Goal: Task Accomplishment & Management: Manage account settings

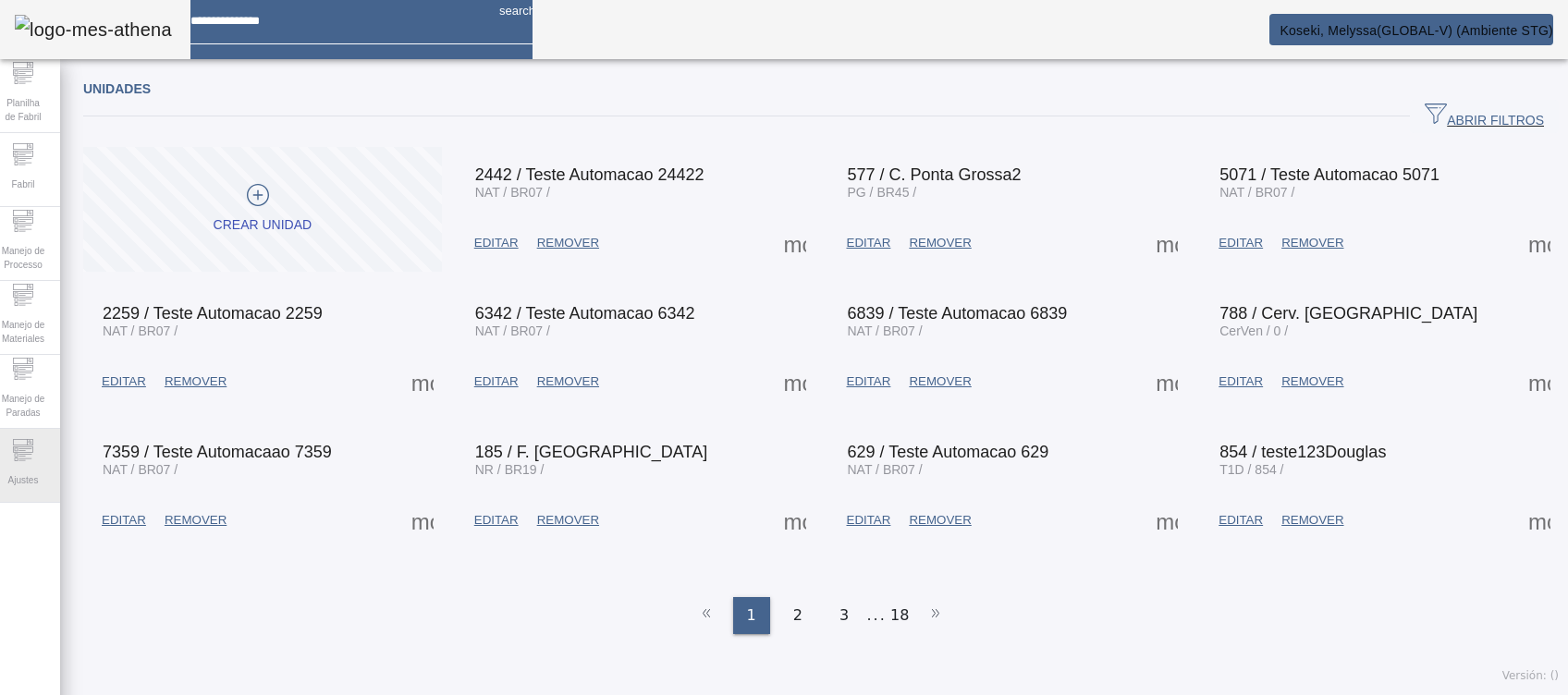
click at [34, 431] on div "Ajustes" at bounding box center [24, 466] width 74 height 74
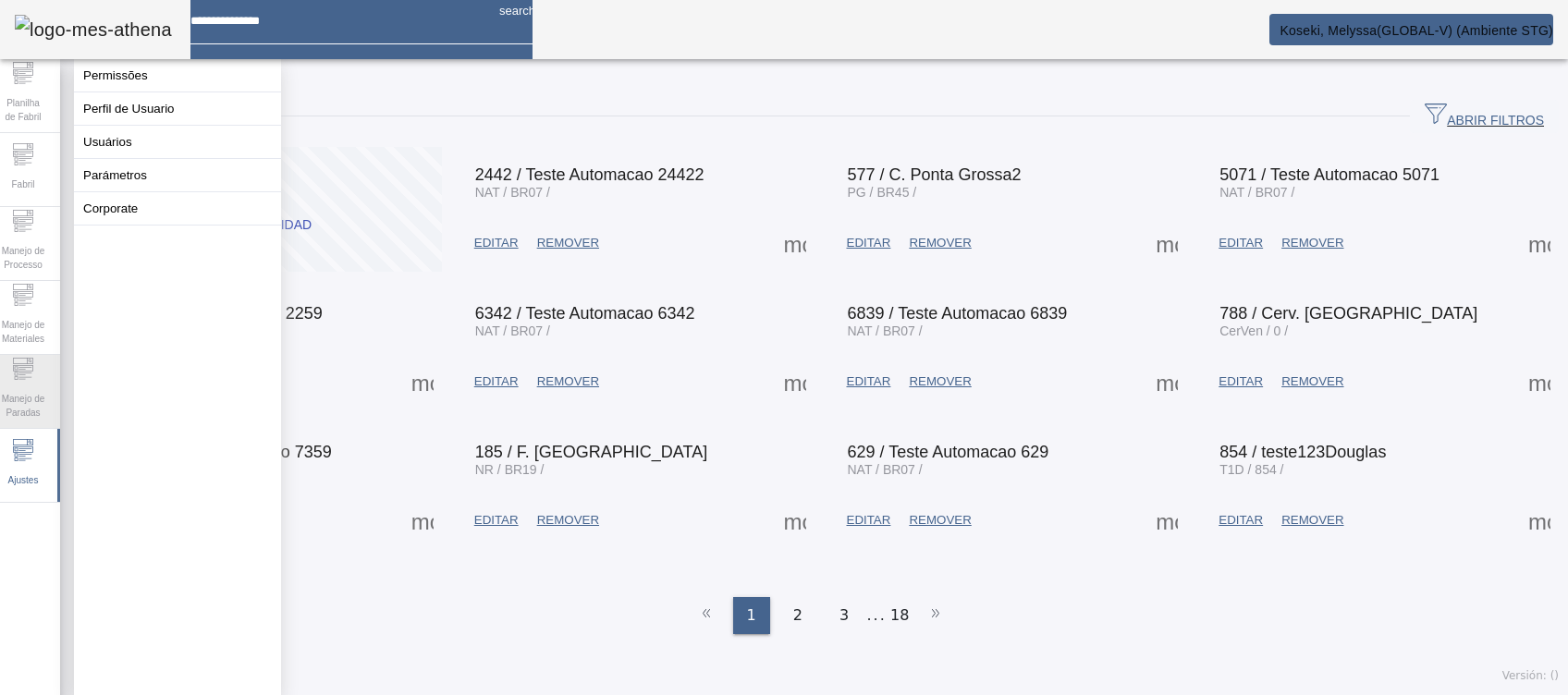
click at [32, 415] on span "Manejo de Paradas" at bounding box center [23, 406] width 56 height 39
click at [34, 458] on icon at bounding box center [23, 449] width 23 height 23
click at [137, 156] on button "Usuários" at bounding box center [177, 141] width 207 height 32
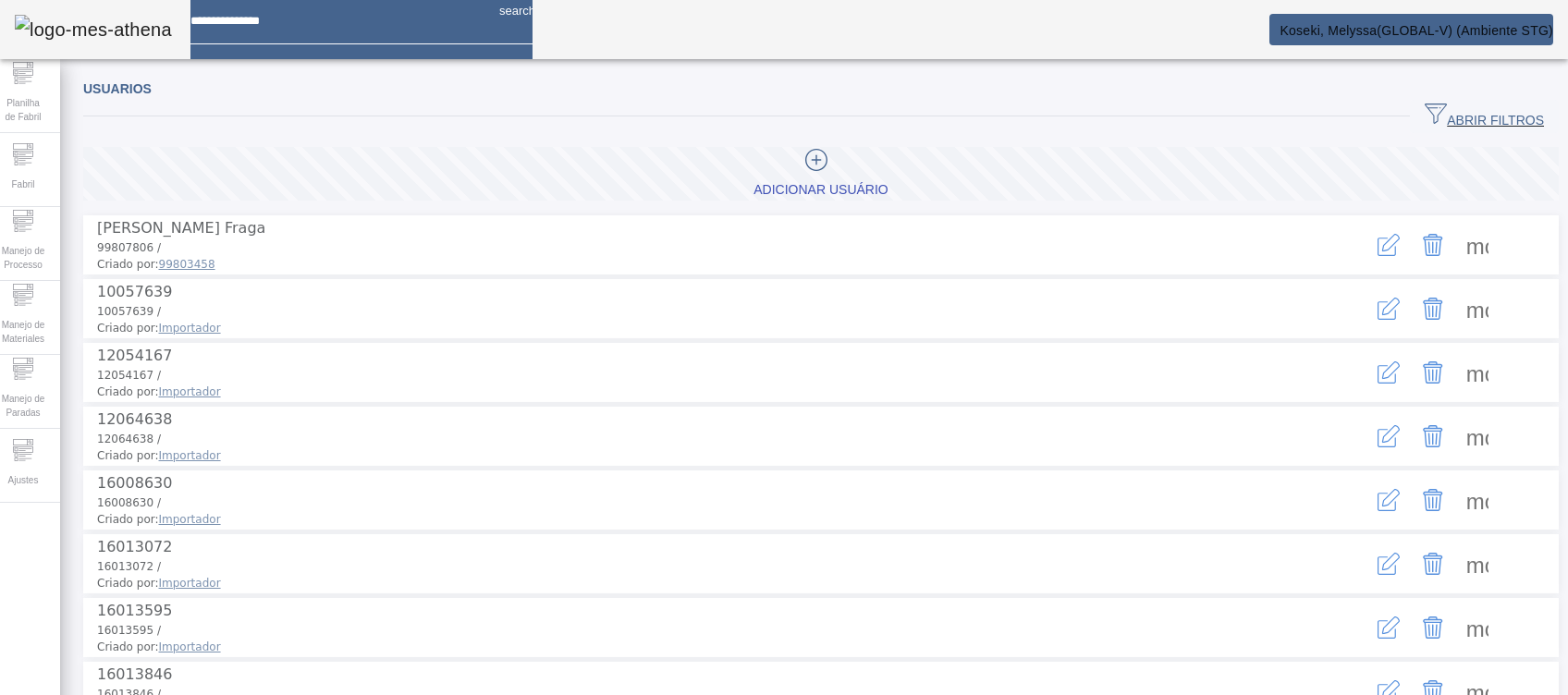
click at [1424, 116] on icon "button" at bounding box center [1435, 114] width 23 height 23
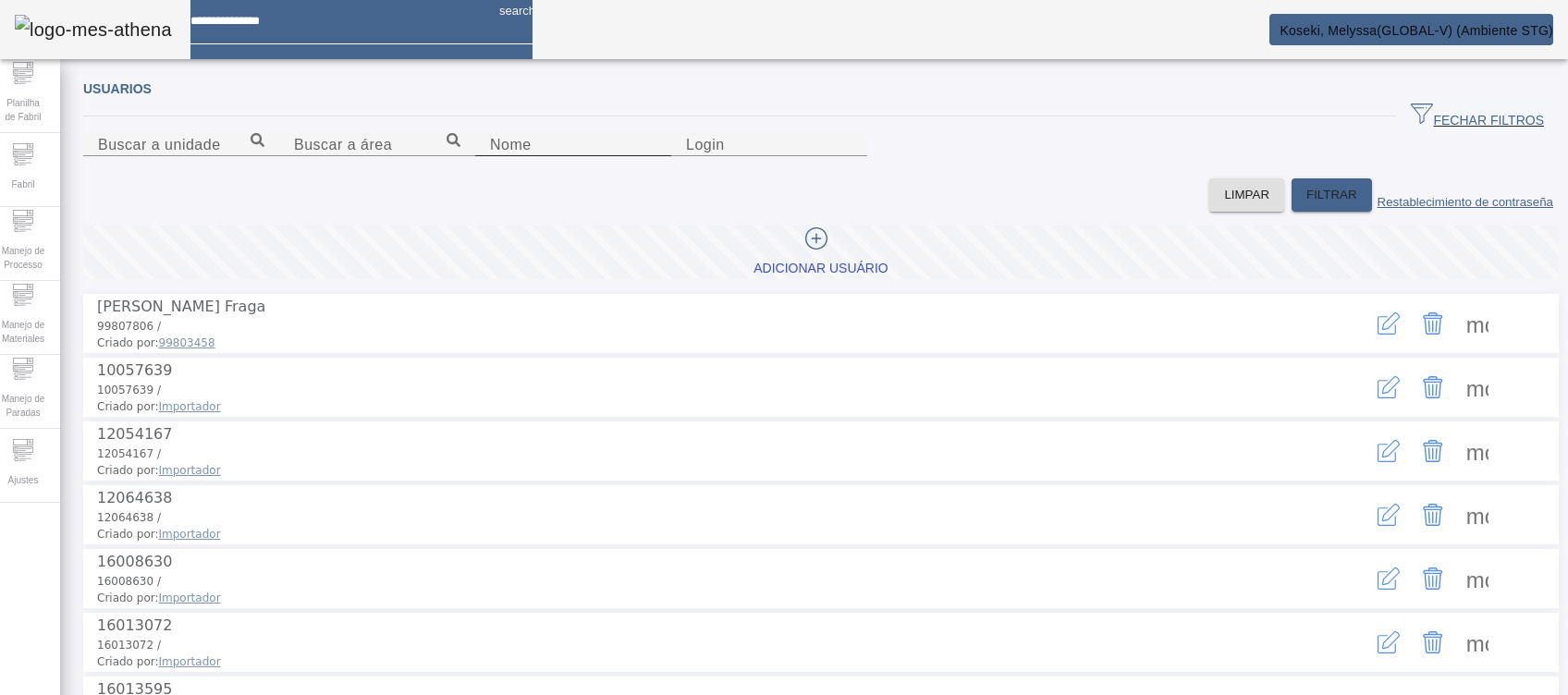
click at [656, 157] on input "Nome" at bounding box center [573, 145] width 166 height 23
type input "*******"
click at [1307, 205] on span "FILTRAR" at bounding box center [1332, 195] width 51 height 19
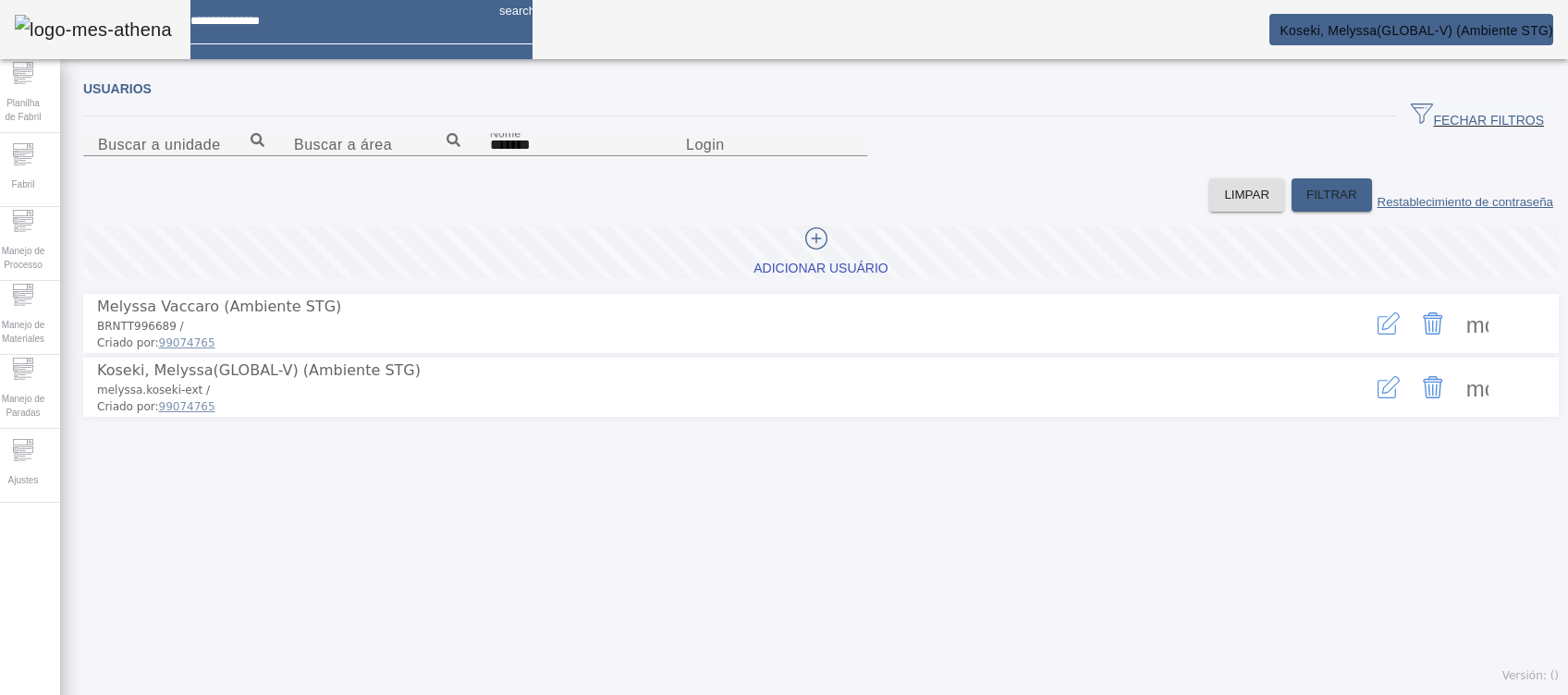
click at [1377, 398] on icon "button" at bounding box center [1388, 387] width 23 height 23
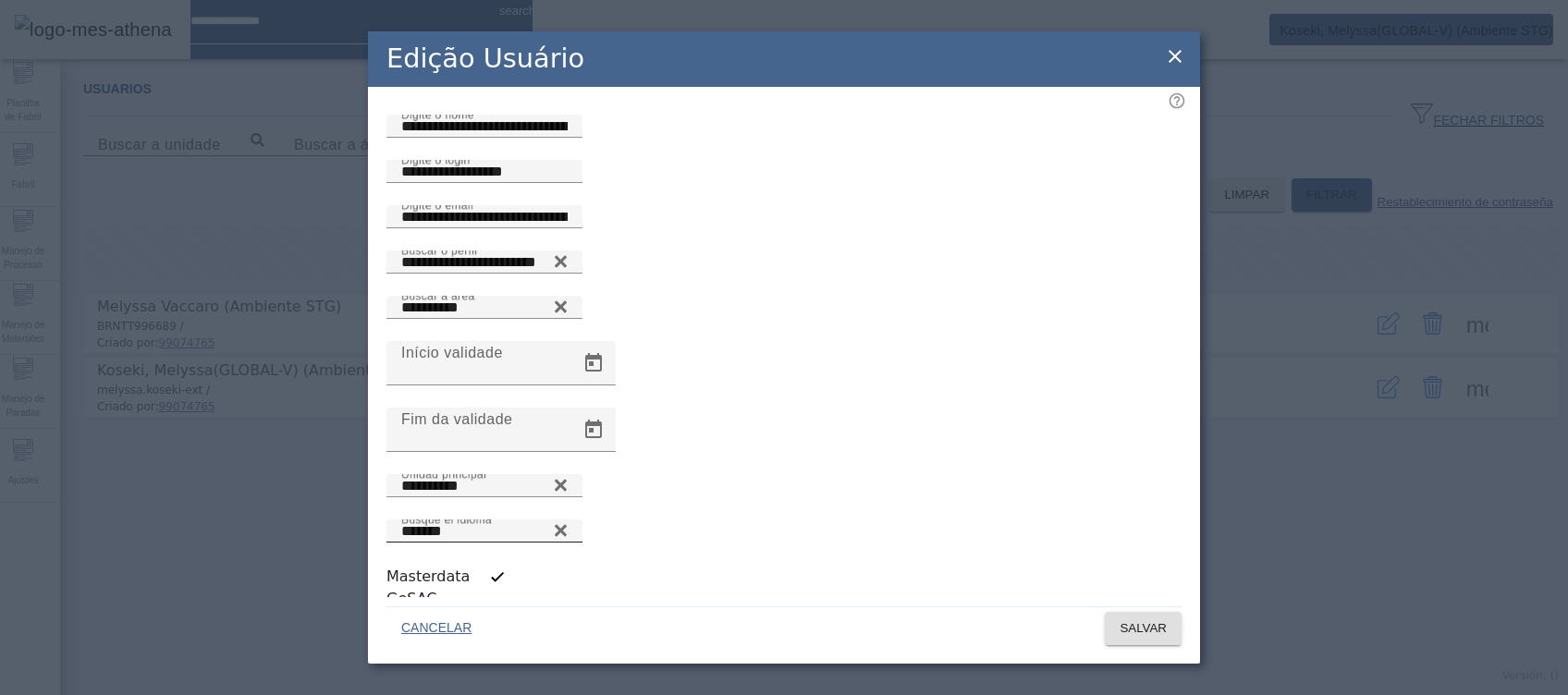
click at [568, 519] on icon at bounding box center [560, 530] width 14 height 23
drag, startPoint x: 1143, startPoint y: 520, endPoint x: 1160, endPoint y: 519, distance: 17.0
click at [568, 520] on div "Busque el idioma" at bounding box center [485, 531] width 166 height 23
click at [568, 519] on icon at bounding box center [560, 526] width 14 height 14
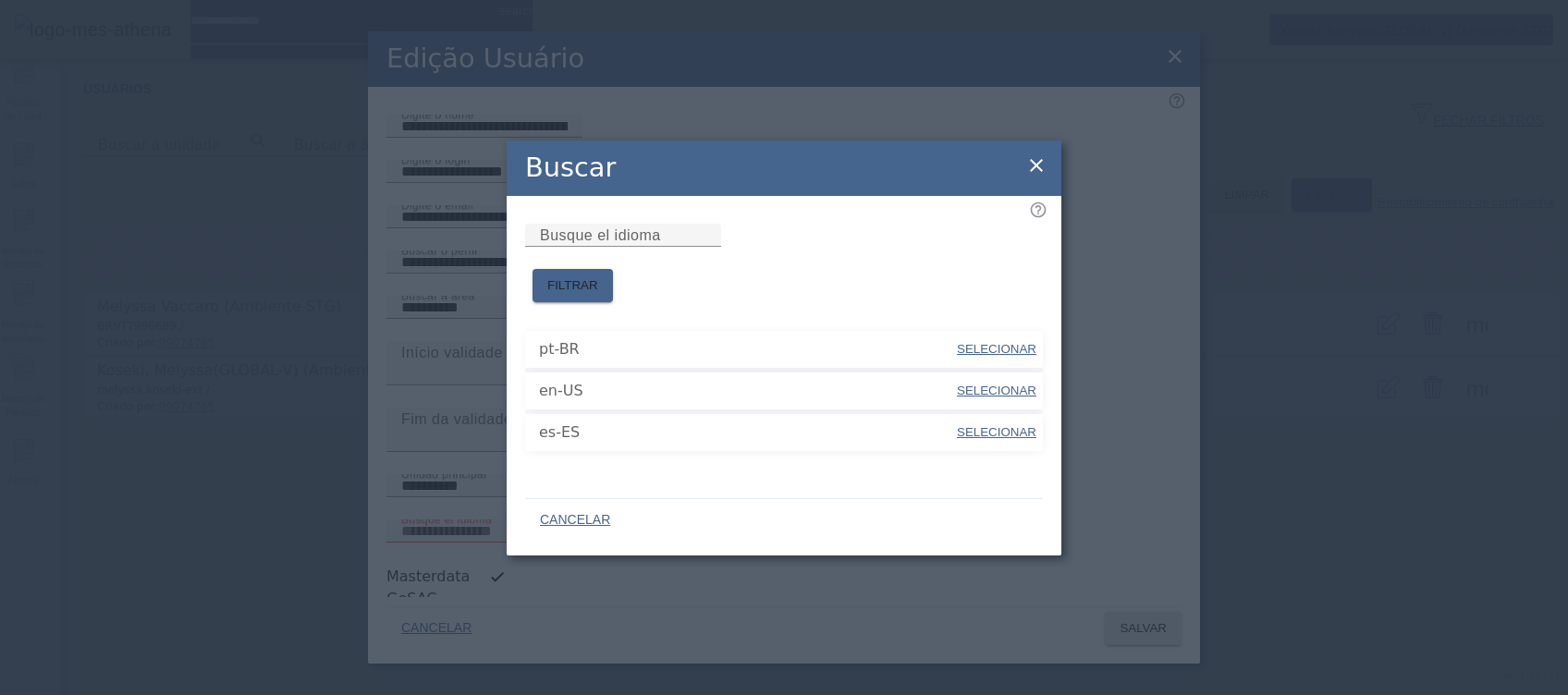
click at [993, 342] on span "SELECIONAR" at bounding box center [996, 348] width 79 height 14
type input "*****"
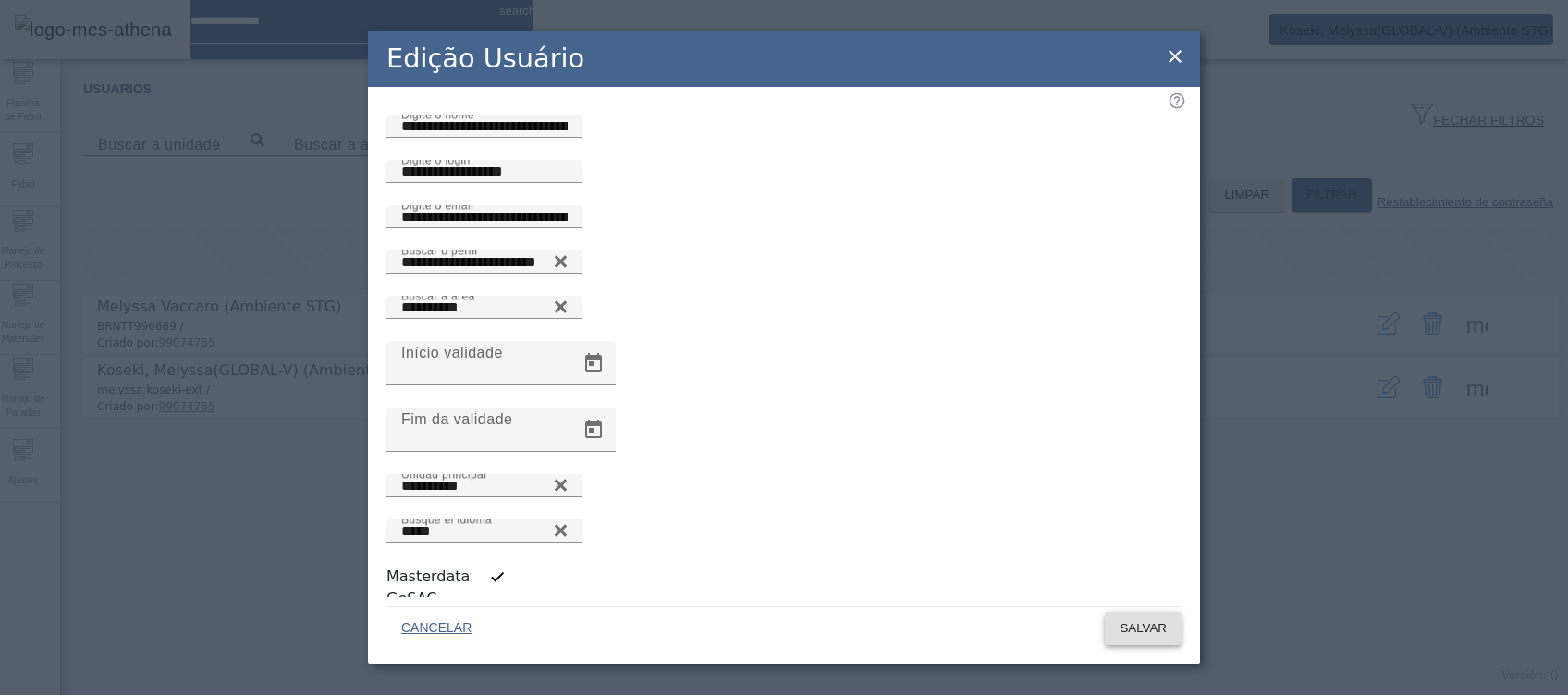
click at [1141, 606] on span at bounding box center [1143, 627] width 76 height 44
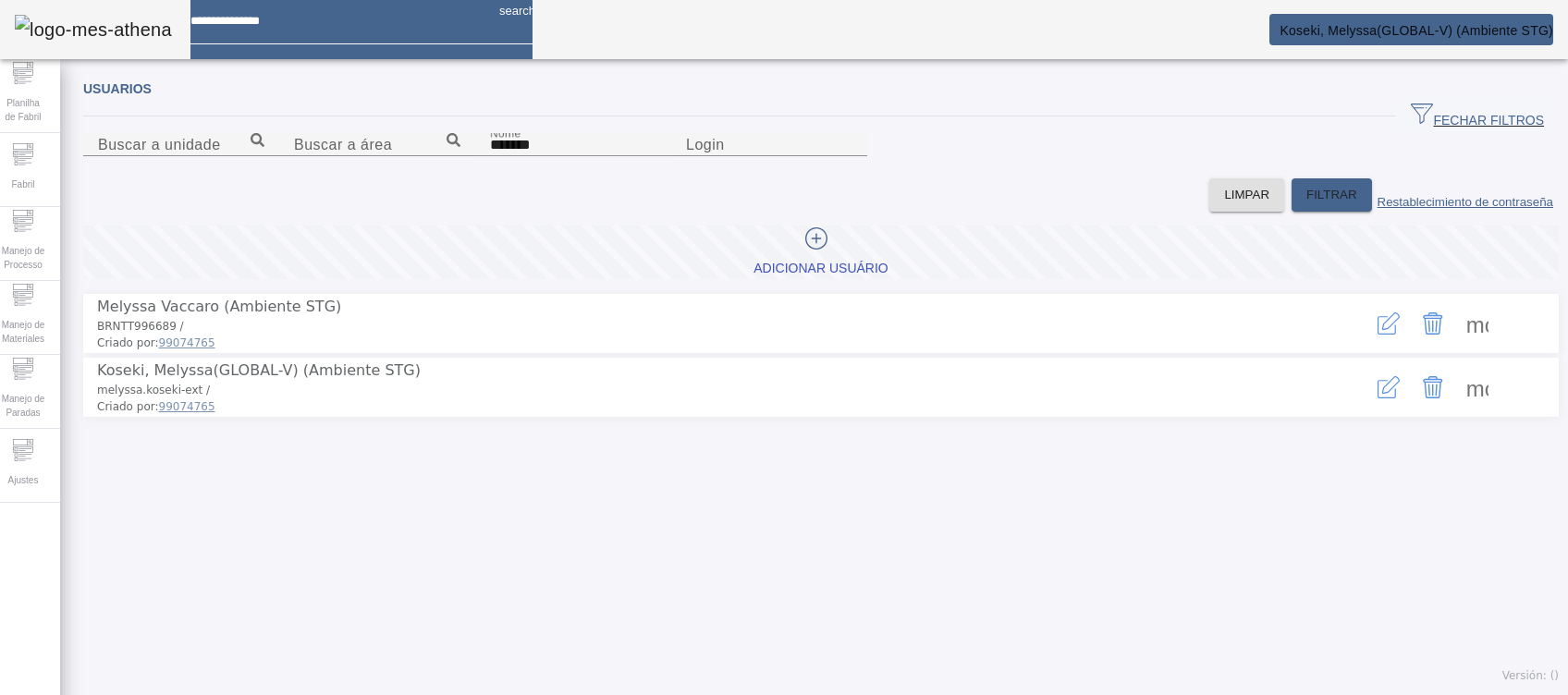
click at [1443, 28] on span "Koseki, Melyssa(GLOBAL-V) (Ambiente STG)" at bounding box center [1415, 30] width 273 height 15
